Goal: Task Accomplishment & Management: Use online tool/utility

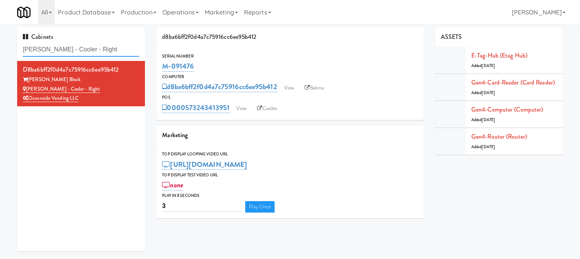
click at [87, 53] on input "[PERSON_NAME] - Cooler - Right" at bounding box center [81, 50] width 116 height 14
paste input "Avant HP - Cooler - Middle"
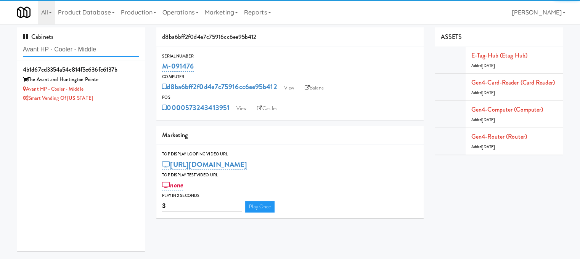
type input "Avant HP - Cooler - Middle"
click at [120, 93] on div "4b1d67cd3354a54c814f5c636fc6137b The Avant and Huntington Pointe Avant HP - Coo…" at bounding box center [81, 83] width 116 height 39
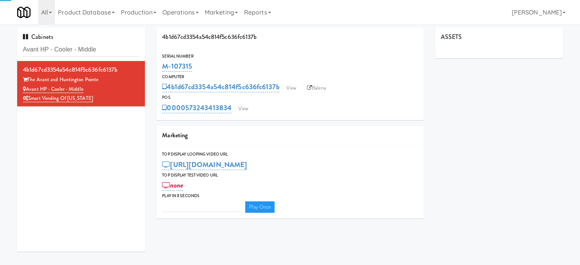
type input "3"
click at [241, 108] on link "View" at bounding box center [243, 108] width 18 height 11
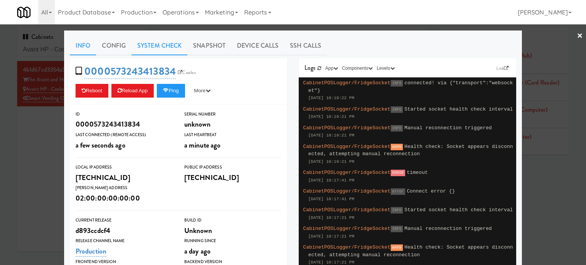
click at [155, 47] on link "System Check" at bounding box center [160, 45] width 56 height 19
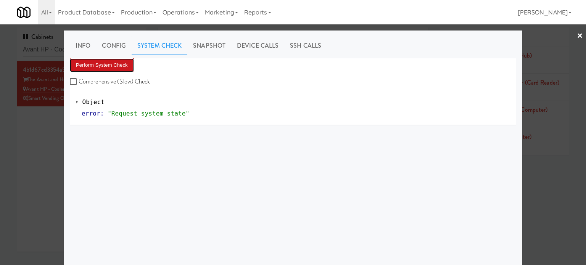
click at [118, 63] on button "Perform System Check" at bounding box center [102, 65] width 64 height 14
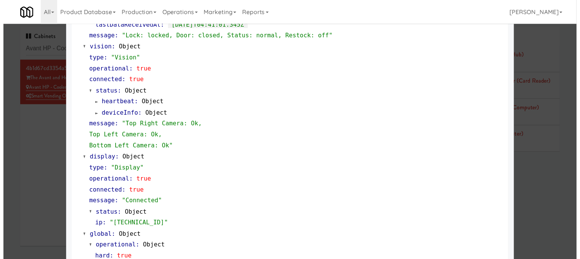
scroll to position [327, 0]
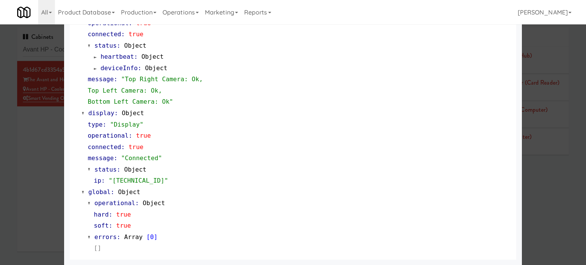
click at [57, 183] on div at bounding box center [293, 132] width 586 height 265
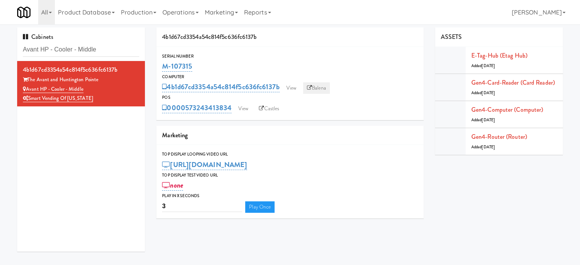
click at [321, 88] on link "Balena" at bounding box center [316, 87] width 27 height 11
click at [103, 48] on input "Avant HP - Cooler - Middle" at bounding box center [81, 50] width 116 height 14
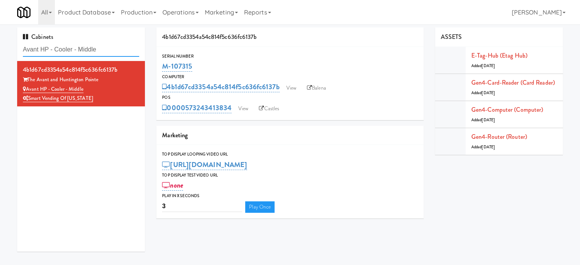
click at [103, 48] on input "Avant HP - Cooler - Middle" at bounding box center [81, 50] width 116 height 14
paste input "[PERSON_NAME] - Cooler - Left"
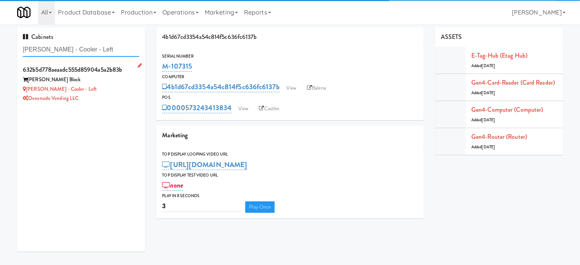
type input "[PERSON_NAME] - Cooler - Left"
click at [124, 94] on div "632b5d778aeaadc555d85904a5a2b83b [PERSON_NAME] Block [PERSON_NAME] - Cooler - L…" at bounding box center [81, 83] width 116 height 39
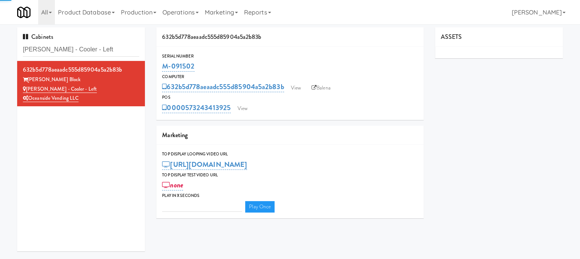
type input "3"
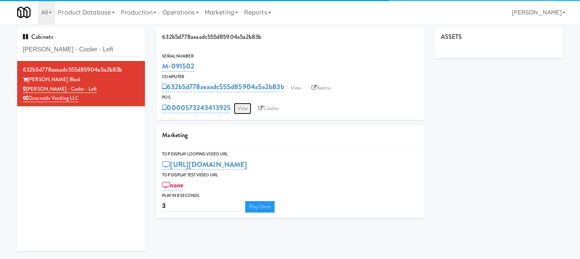
click at [243, 108] on link "View" at bounding box center [243, 108] width 18 height 11
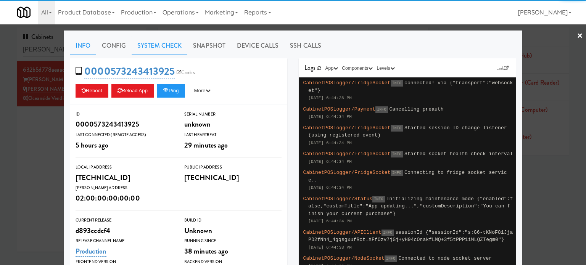
click at [153, 44] on link "System Check" at bounding box center [160, 45] width 56 height 19
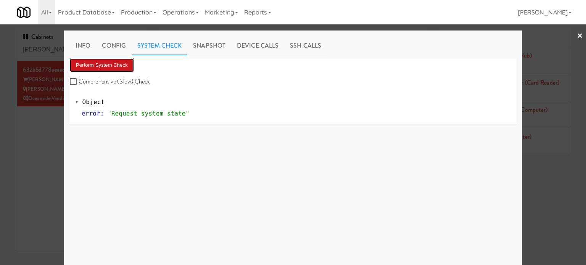
click at [104, 63] on button "Perform System Check" at bounding box center [102, 65] width 64 height 14
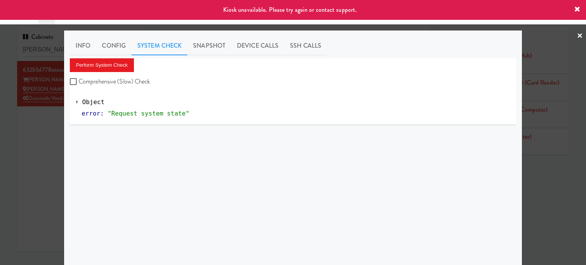
click at [41, 135] on div at bounding box center [293, 132] width 586 height 265
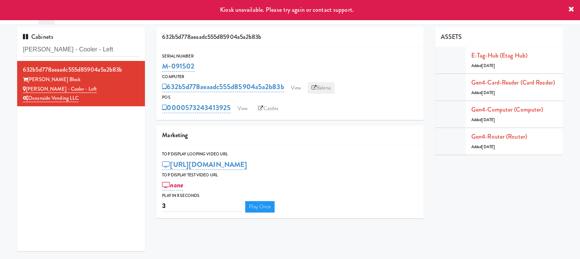
click at [322, 90] on link "Balena" at bounding box center [321, 87] width 27 height 11
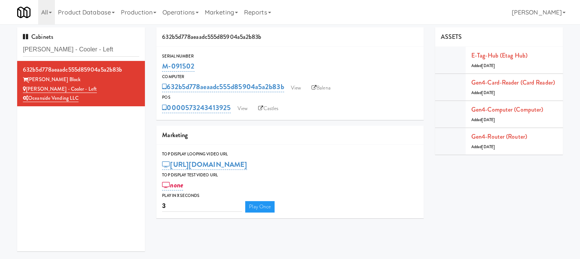
drag, startPoint x: 196, startPoint y: 64, endPoint x: 161, endPoint y: 66, distance: 35.2
click at [161, 66] on div "Serial Number M-091502" at bounding box center [289, 63] width 267 height 21
copy link "M-091502"
